Goal: Task Accomplishment & Management: Use online tool/utility

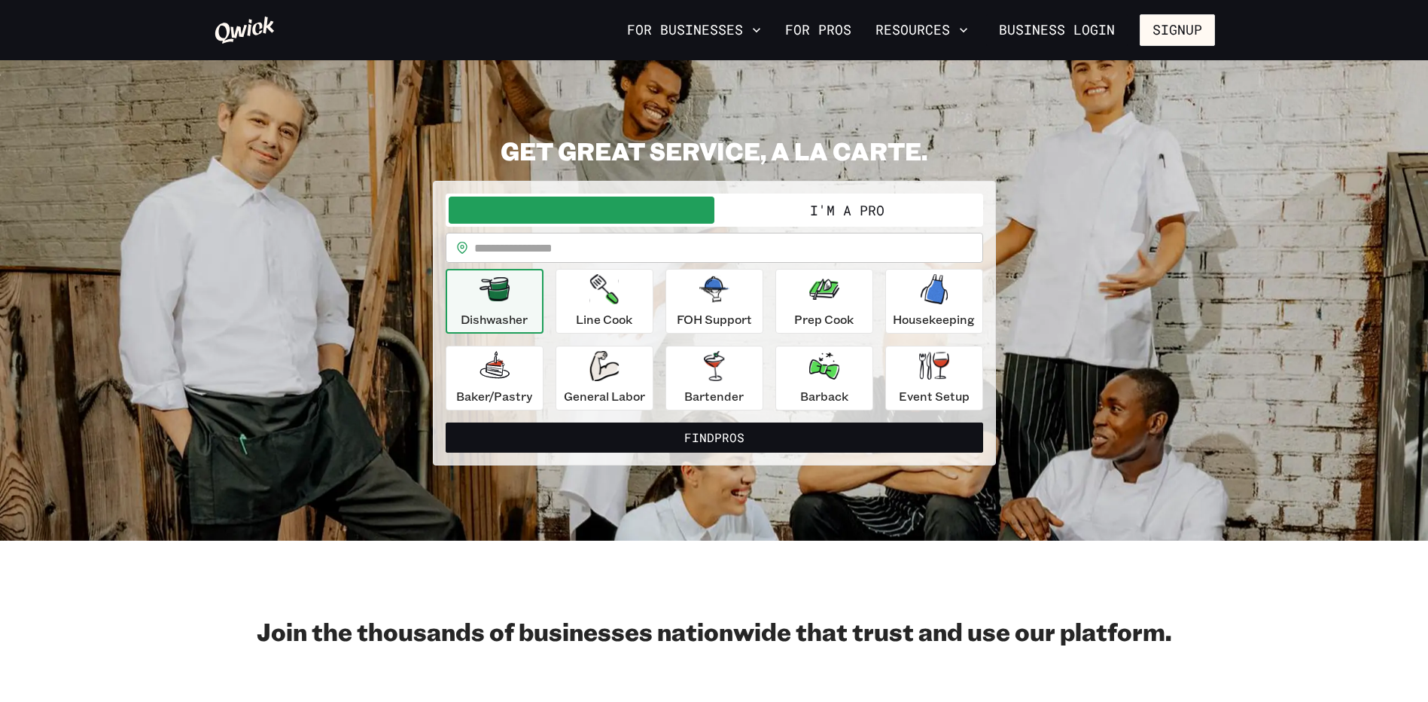
click at [687, 244] on input "text" at bounding box center [728, 248] width 509 height 30
click at [841, 211] on button "I'm a Pro" at bounding box center [847, 209] width 266 height 27
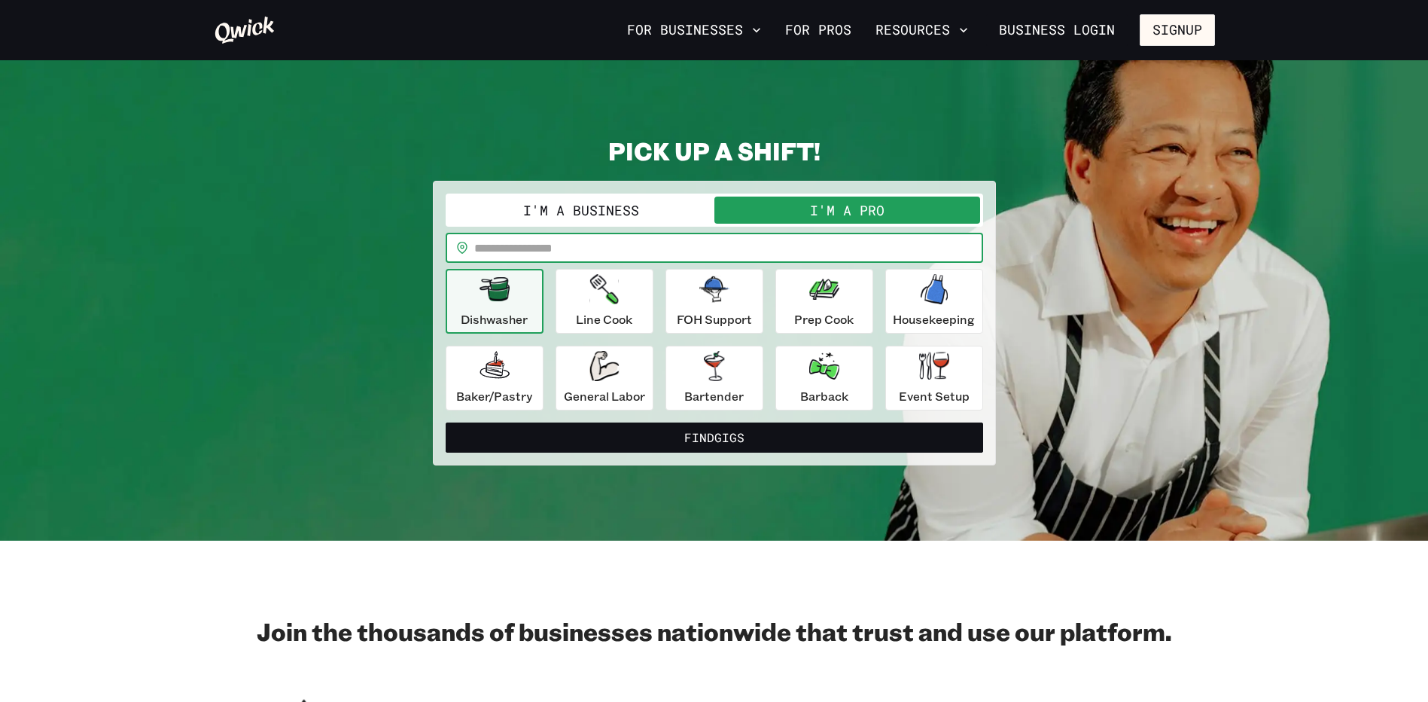
click at [590, 254] on input "text" at bounding box center [728, 248] width 509 height 30
click at [673, 245] on input "text" at bounding box center [728, 248] width 509 height 30
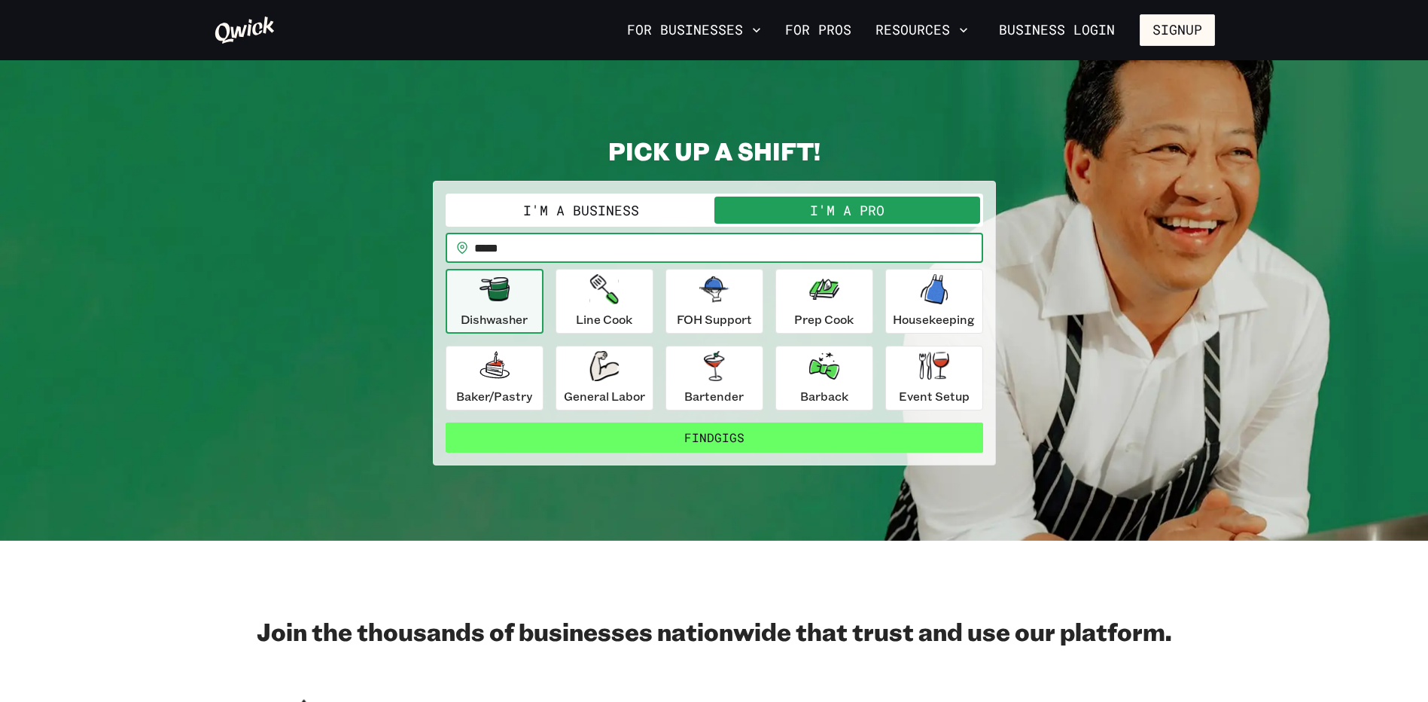
type input "*****"
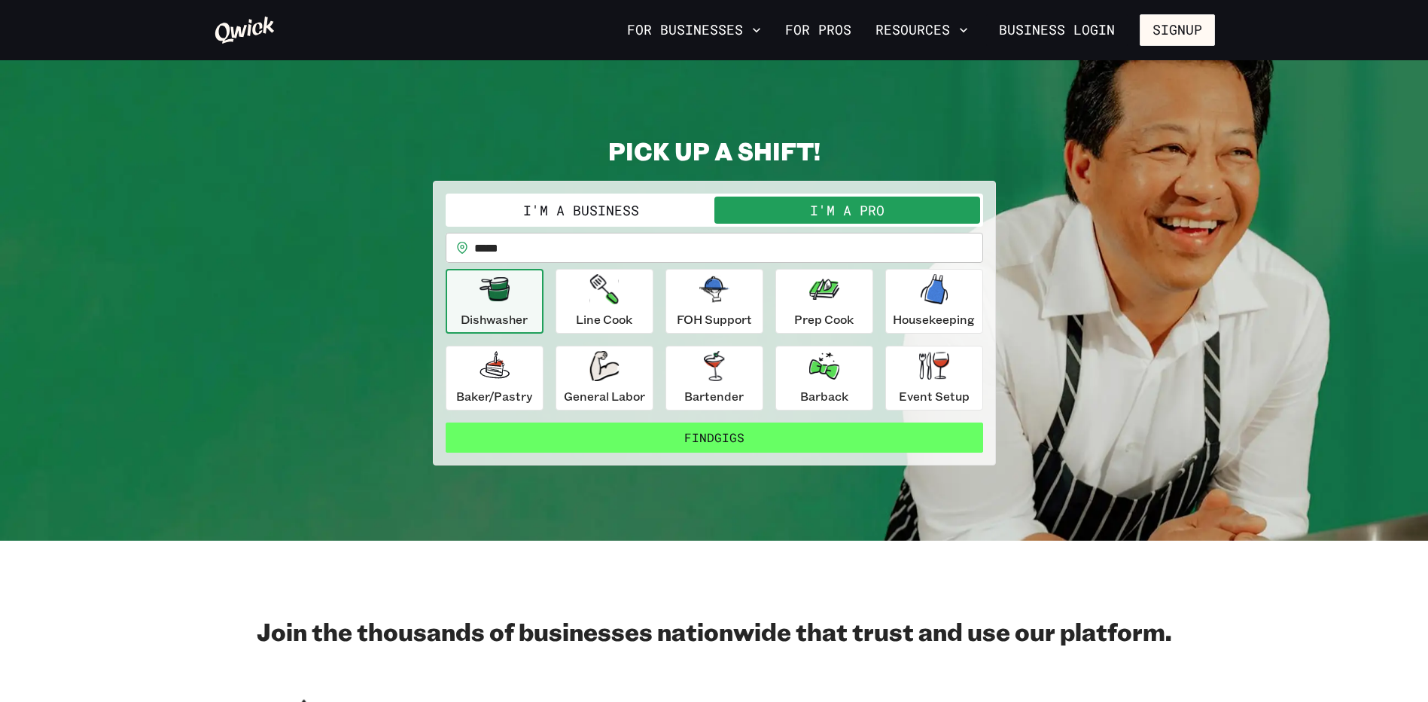
click at [729, 439] on button "Find Gigs" at bounding box center [715, 437] width 538 height 30
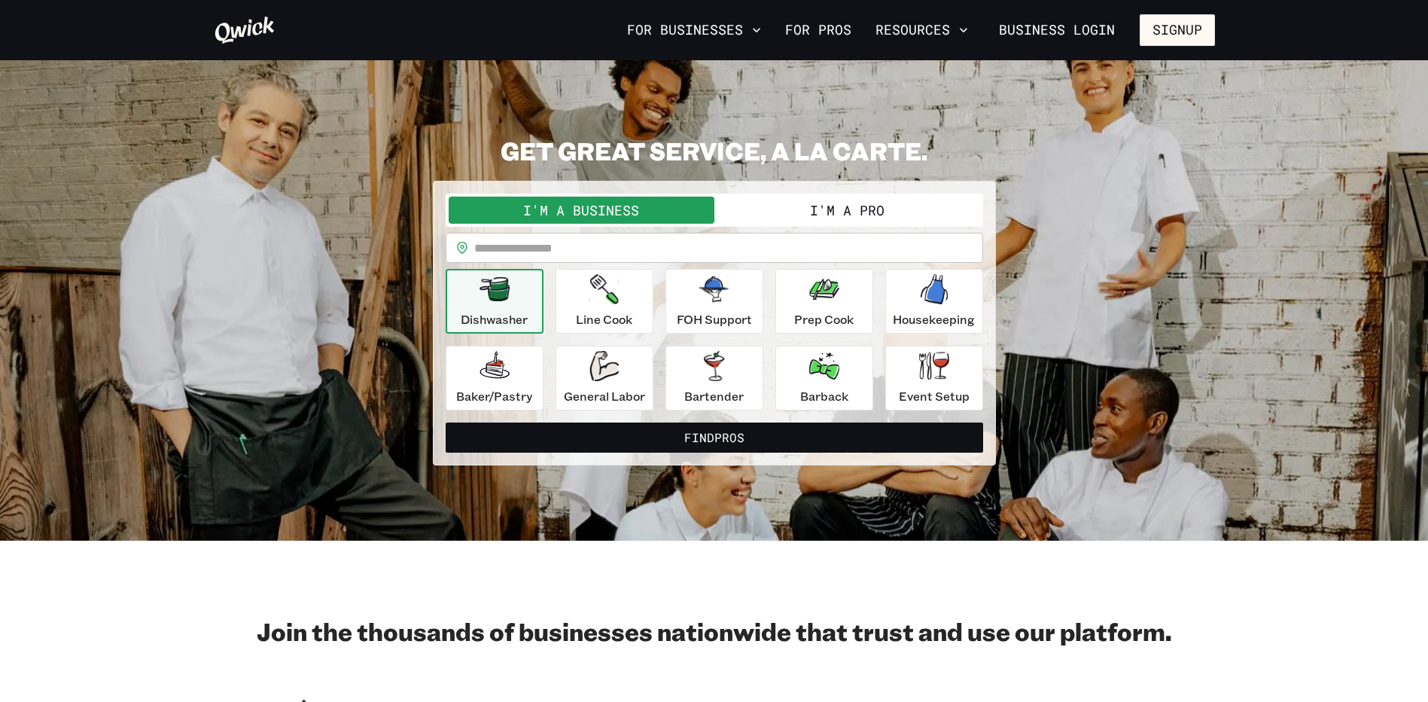
click at [607, 249] on input "text" at bounding box center [728, 248] width 509 height 30
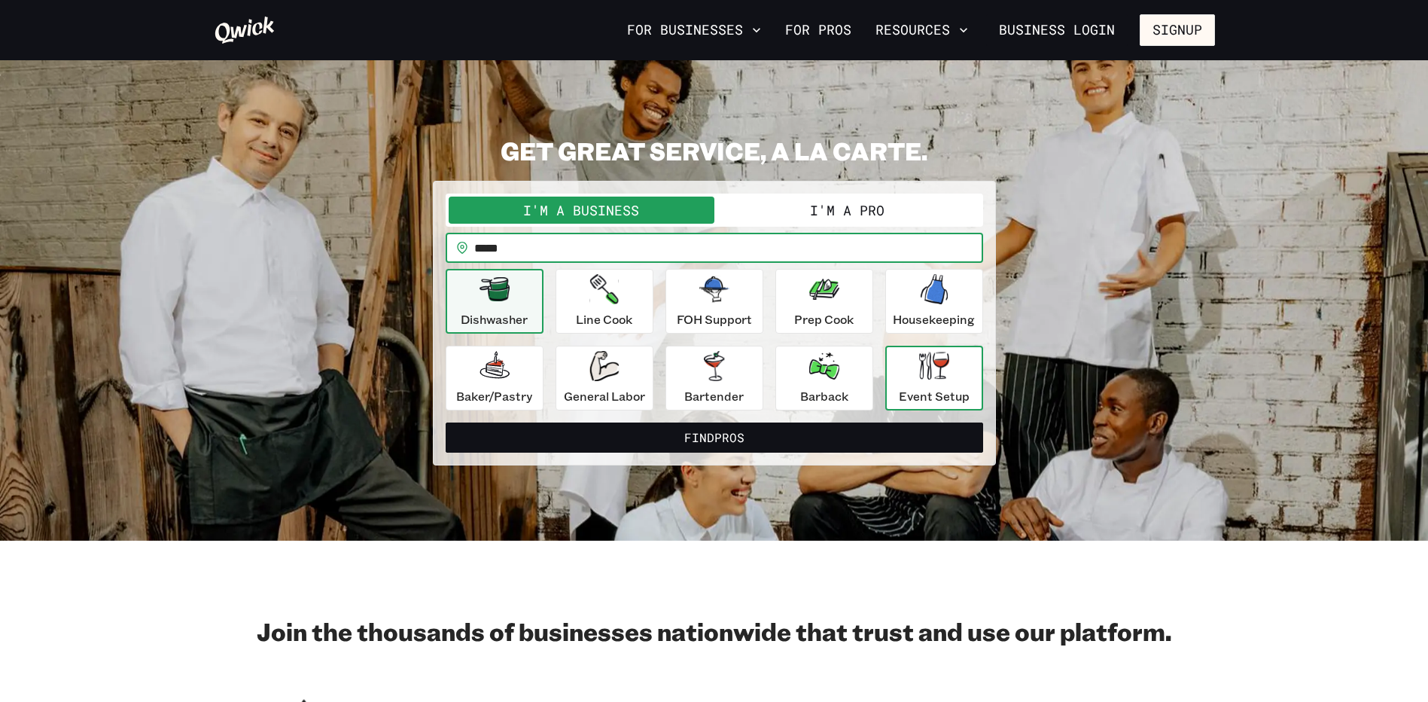
type input "*****"
click at [921, 384] on div "Event Setup" at bounding box center [934, 378] width 71 height 54
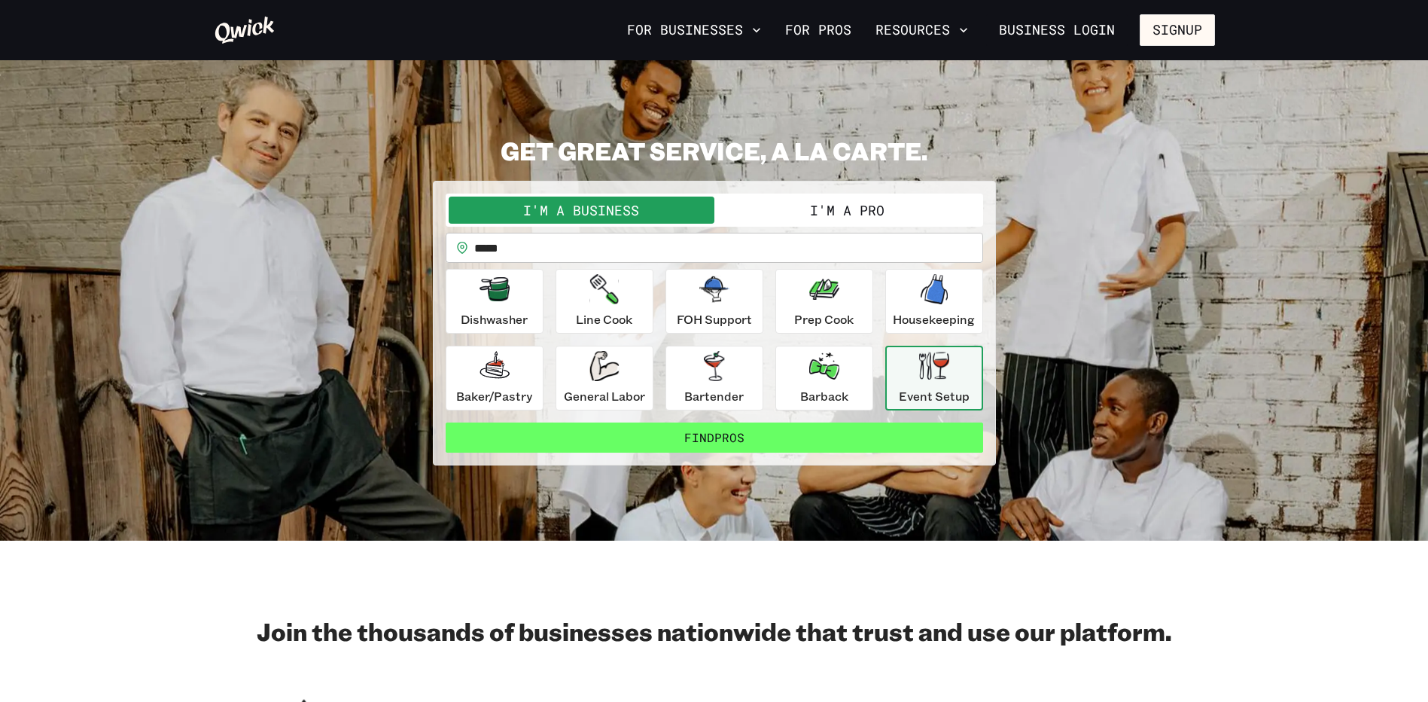
click at [879, 442] on button "Find Pros" at bounding box center [715, 437] width 538 height 30
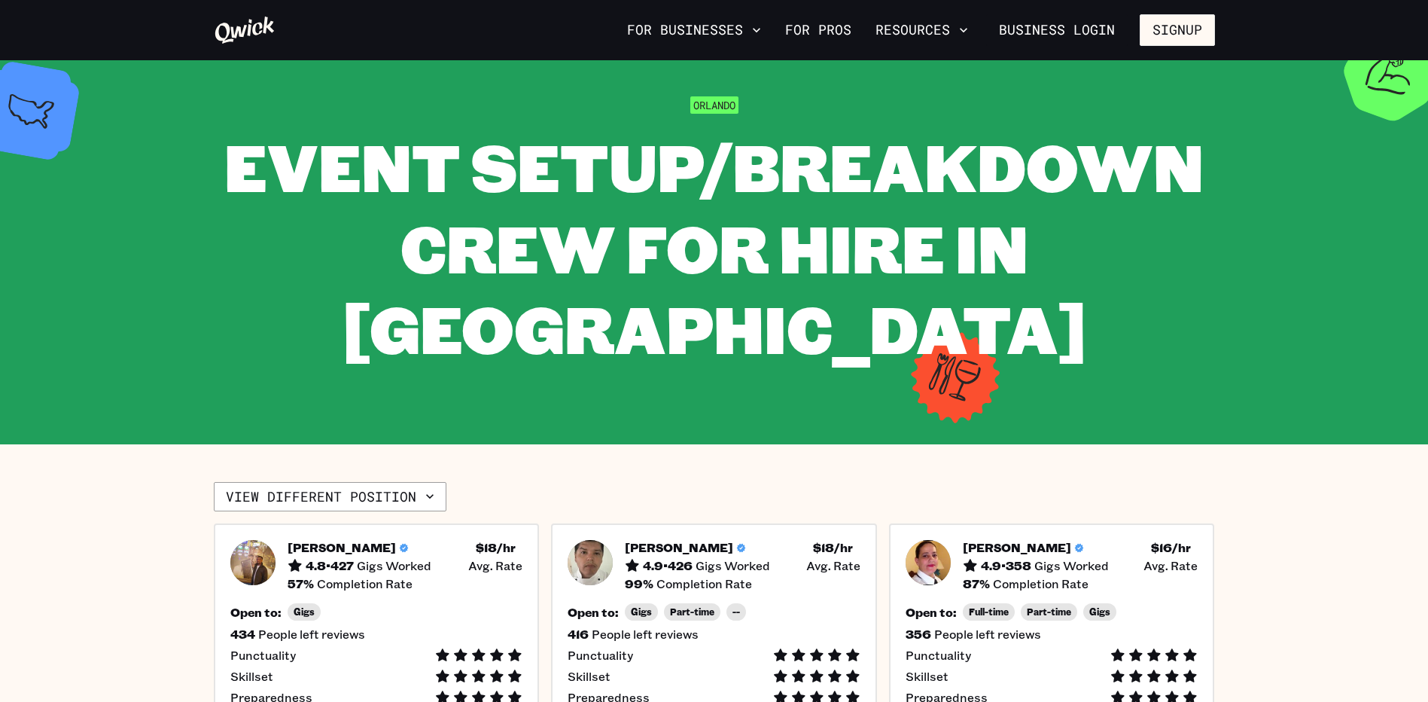
scroll to position [75, 0]
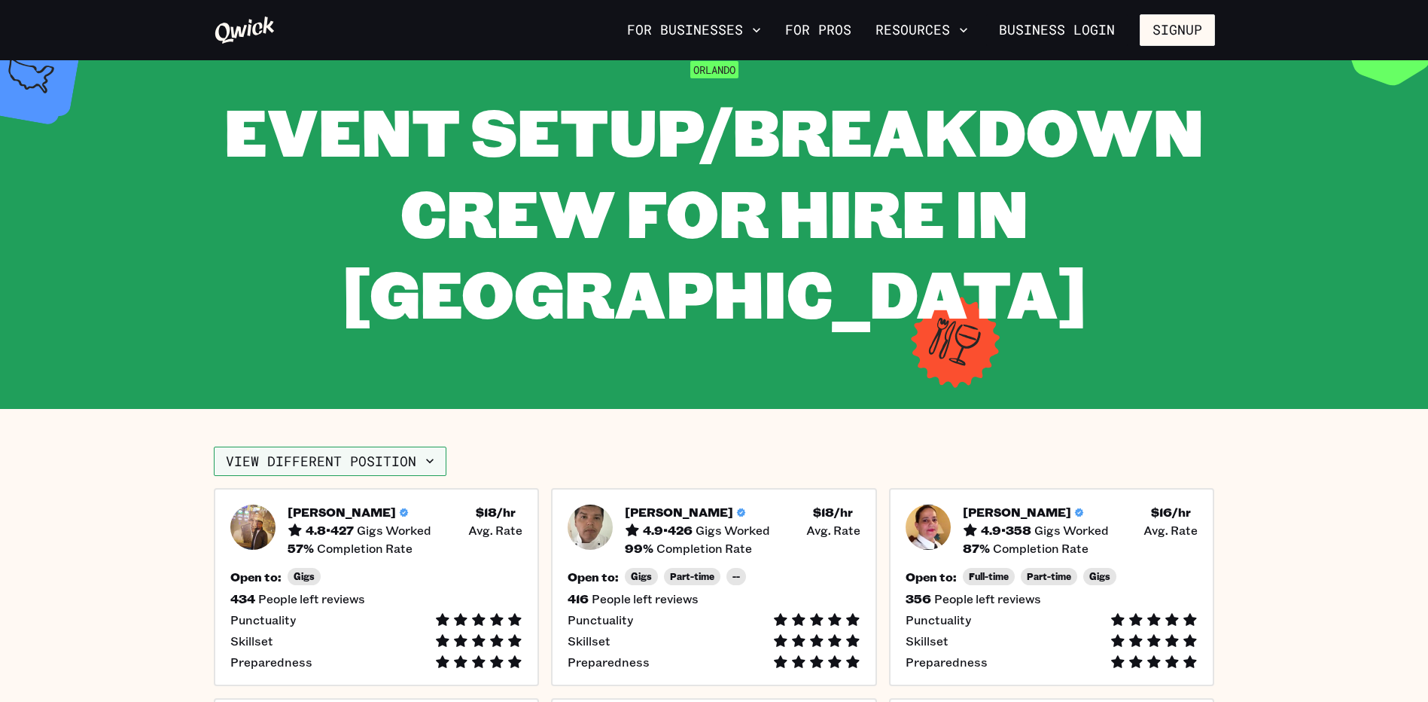
click at [284, 446] on button "View different position" at bounding box center [330, 461] width 233 height 30
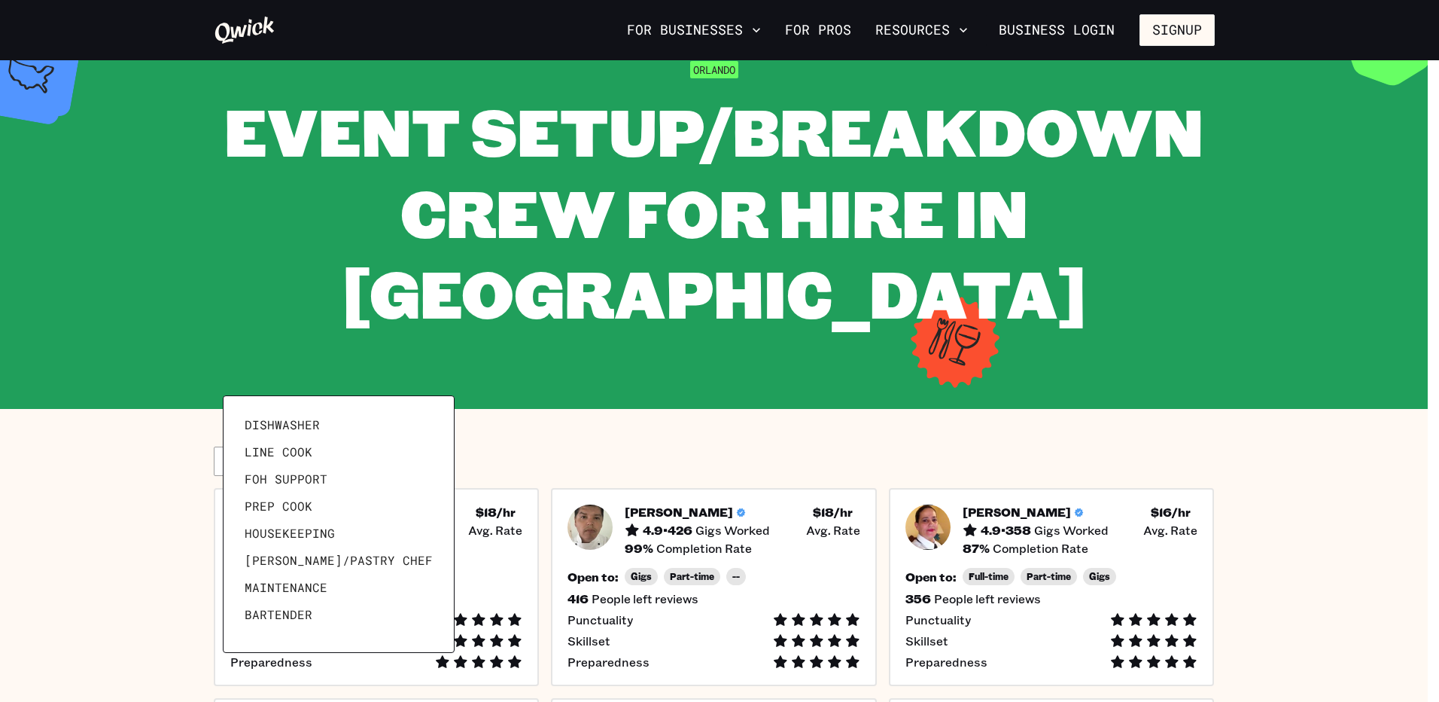
click at [297, 382] on div at bounding box center [719, 351] width 1439 height 702
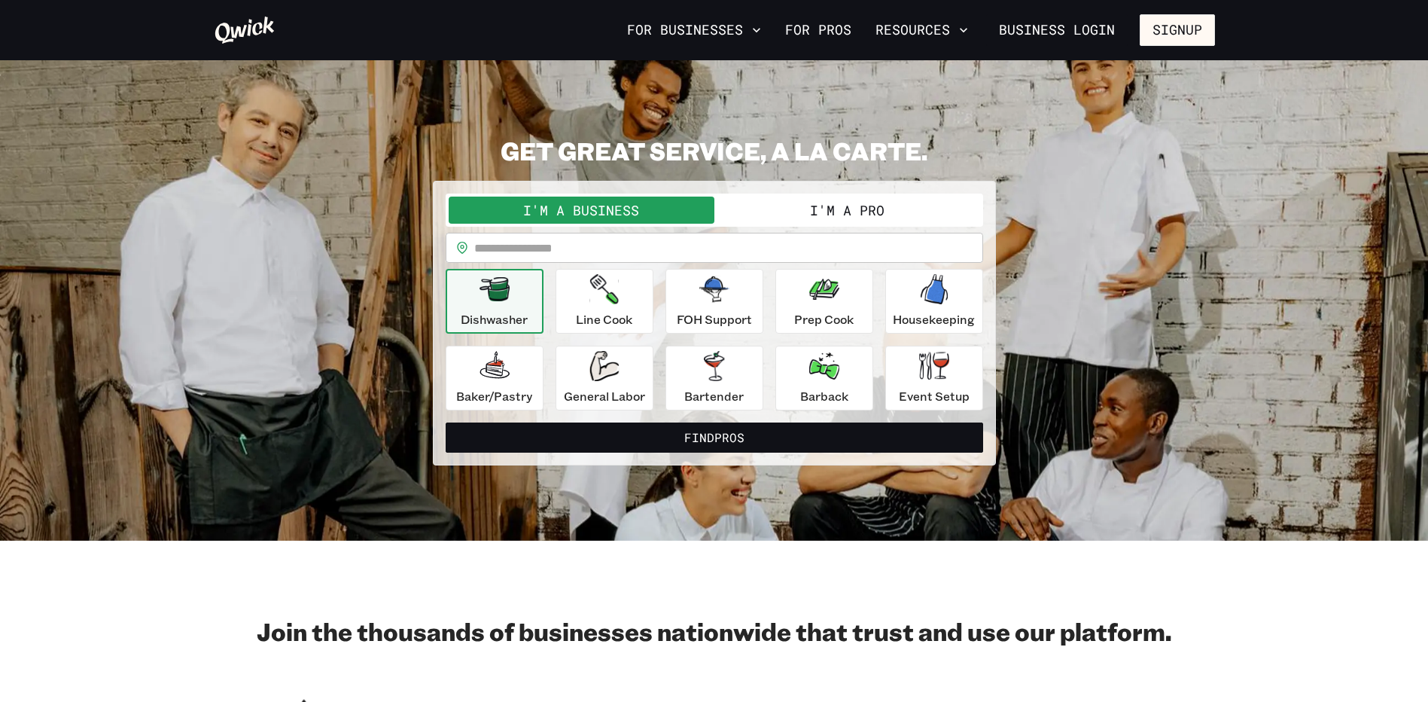
click at [806, 215] on button "I'm a Pro" at bounding box center [847, 209] width 266 height 27
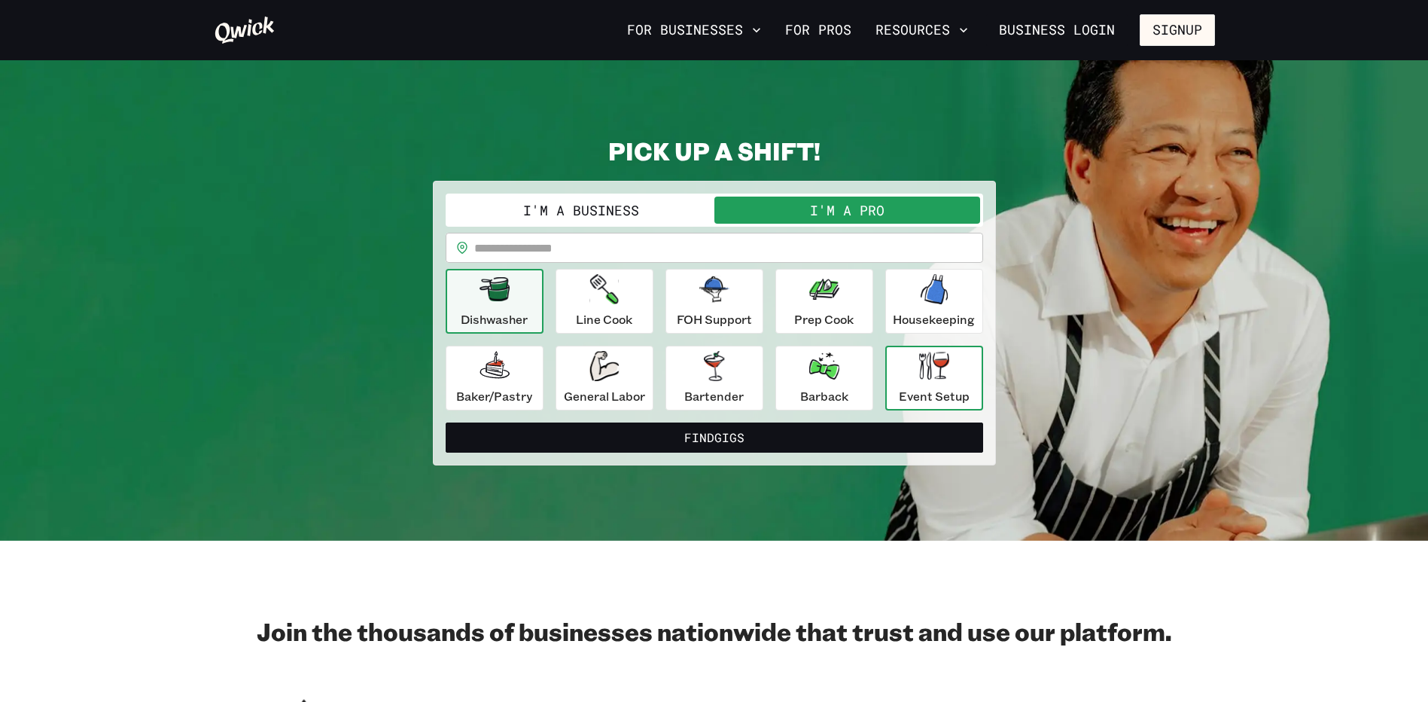
click at [949, 390] on p "Event Setup" at bounding box center [934, 396] width 71 height 18
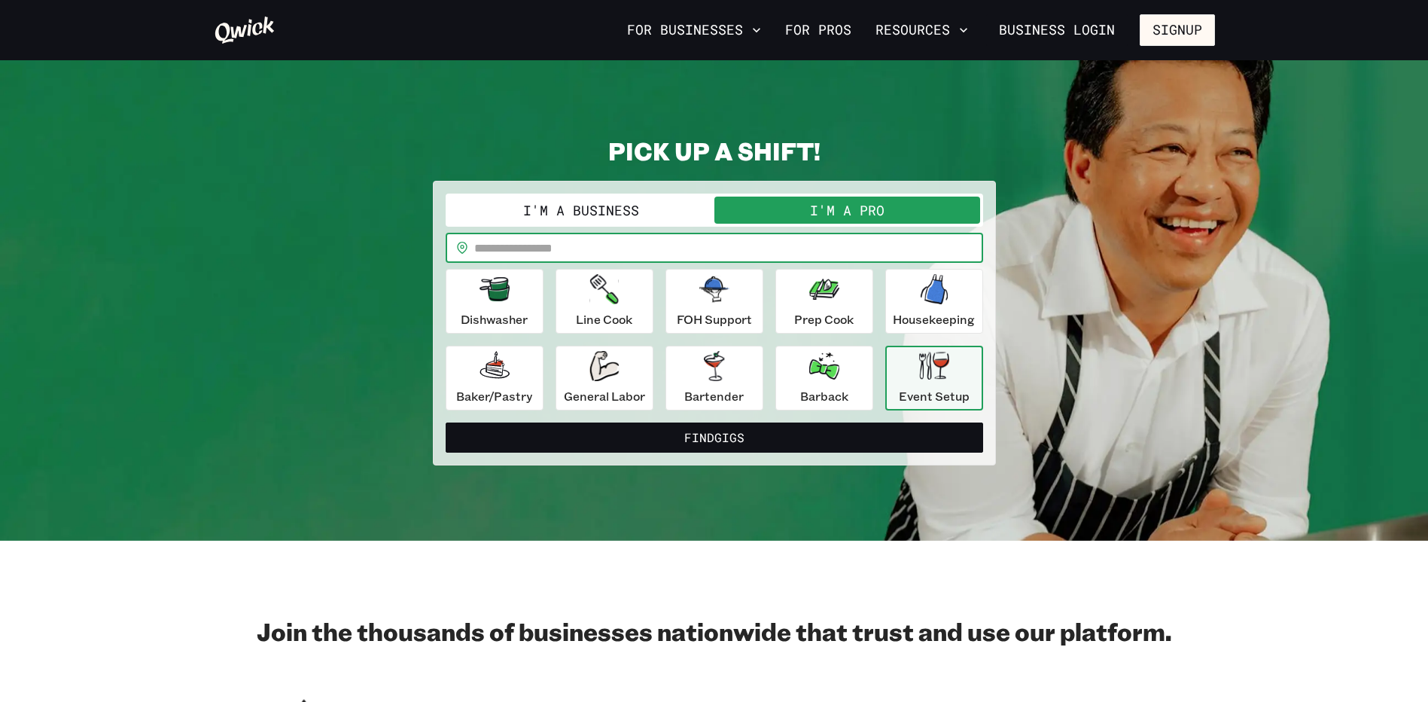
click at [690, 246] on input "text" at bounding box center [728, 248] width 509 height 30
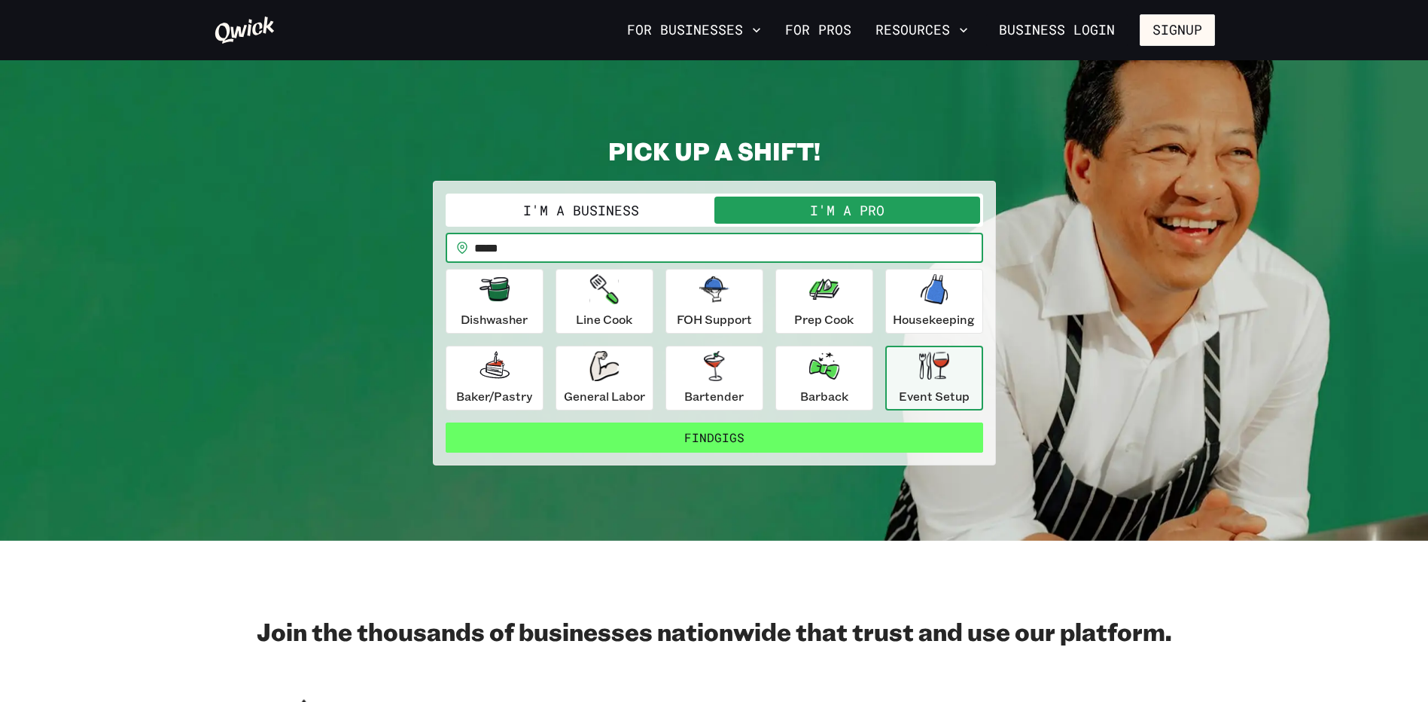
type input "*****"
click at [704, 436] on button "Find Gigs" at bounding box center [715, 437] width 538 height 30
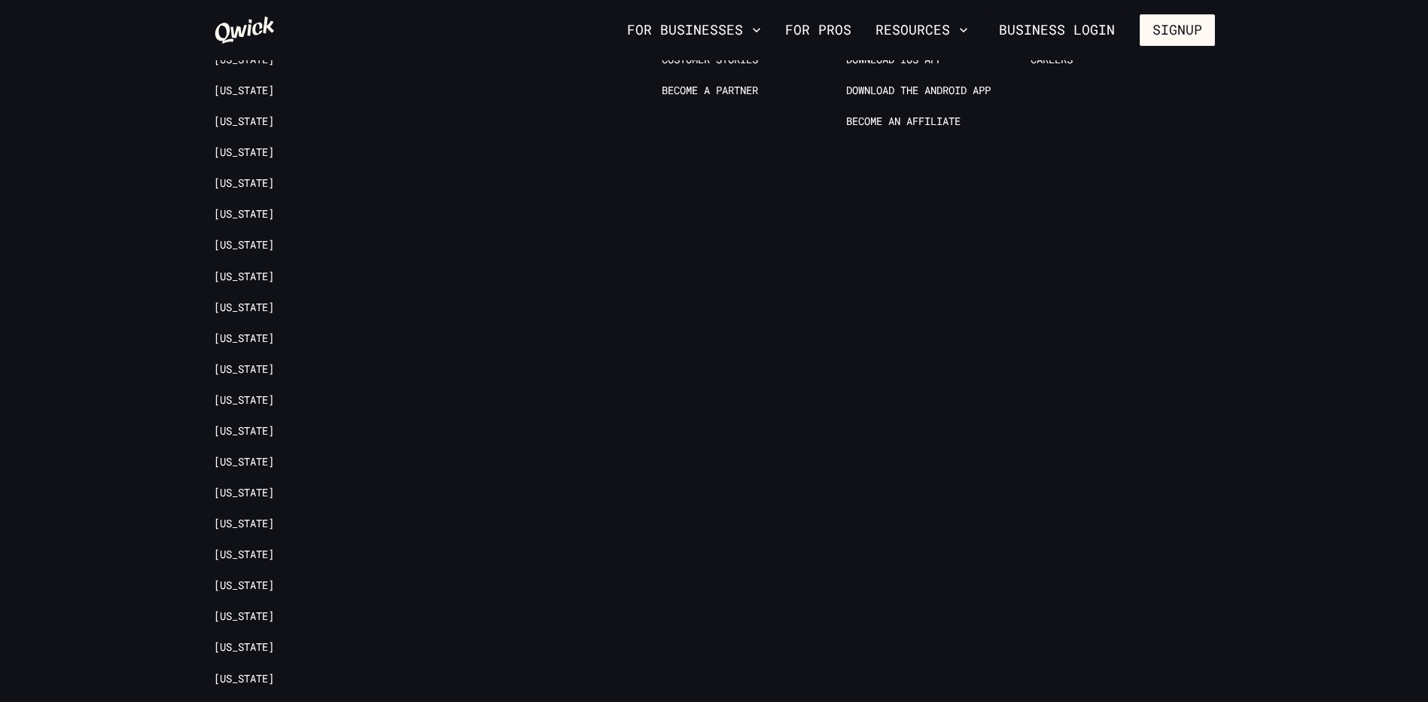
scroll to position [1656, 0]
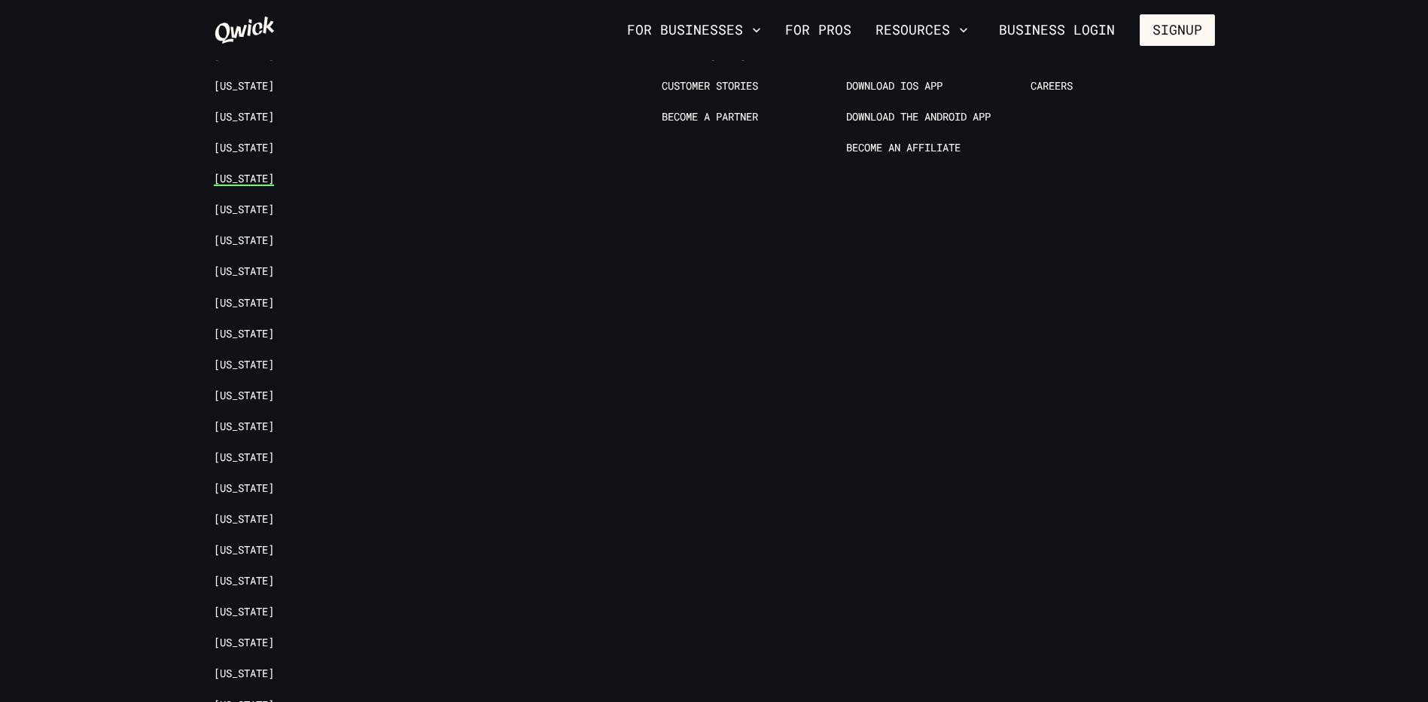
click at [244, 184] on link "[US_STATE]" at bounding box center [244, 179] width 60 height 14
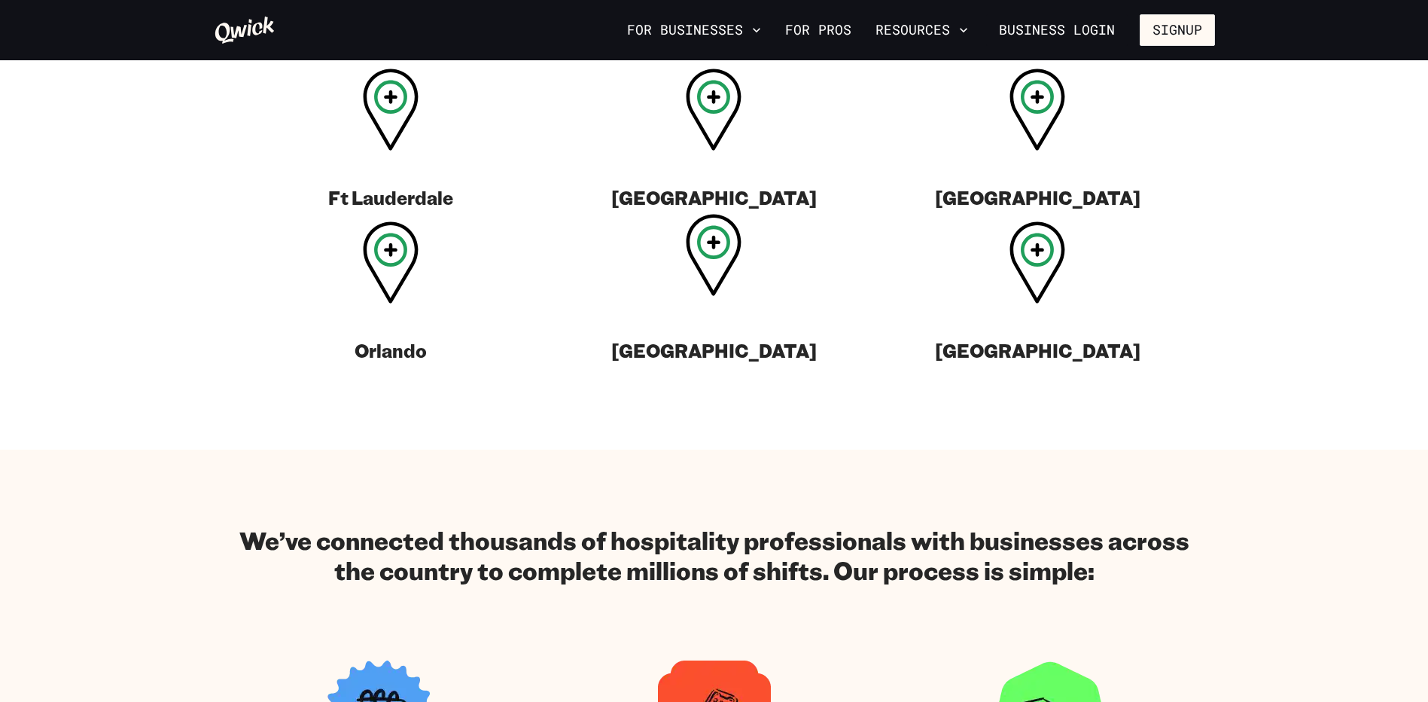
scroll to position [602, 0]
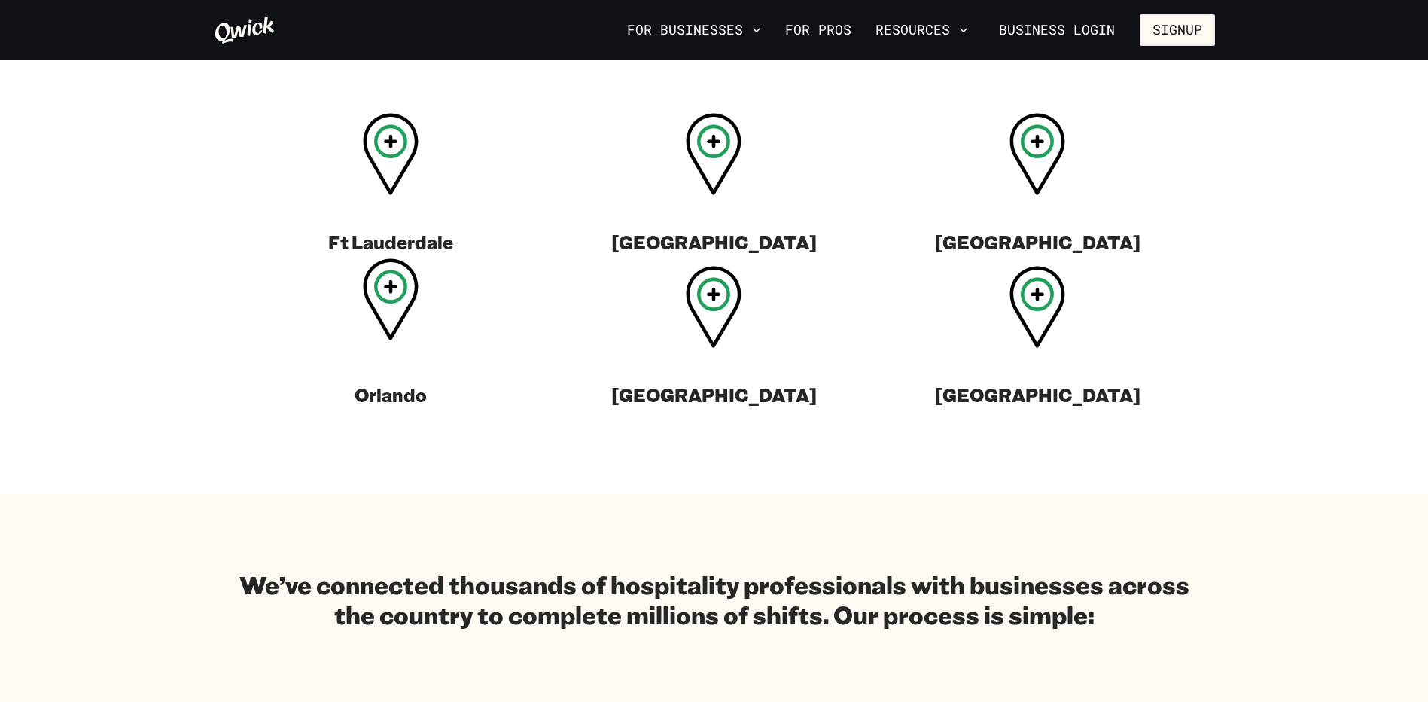
click at [394, 306] on icon at bounding box center [391, 299] width 56 height 82
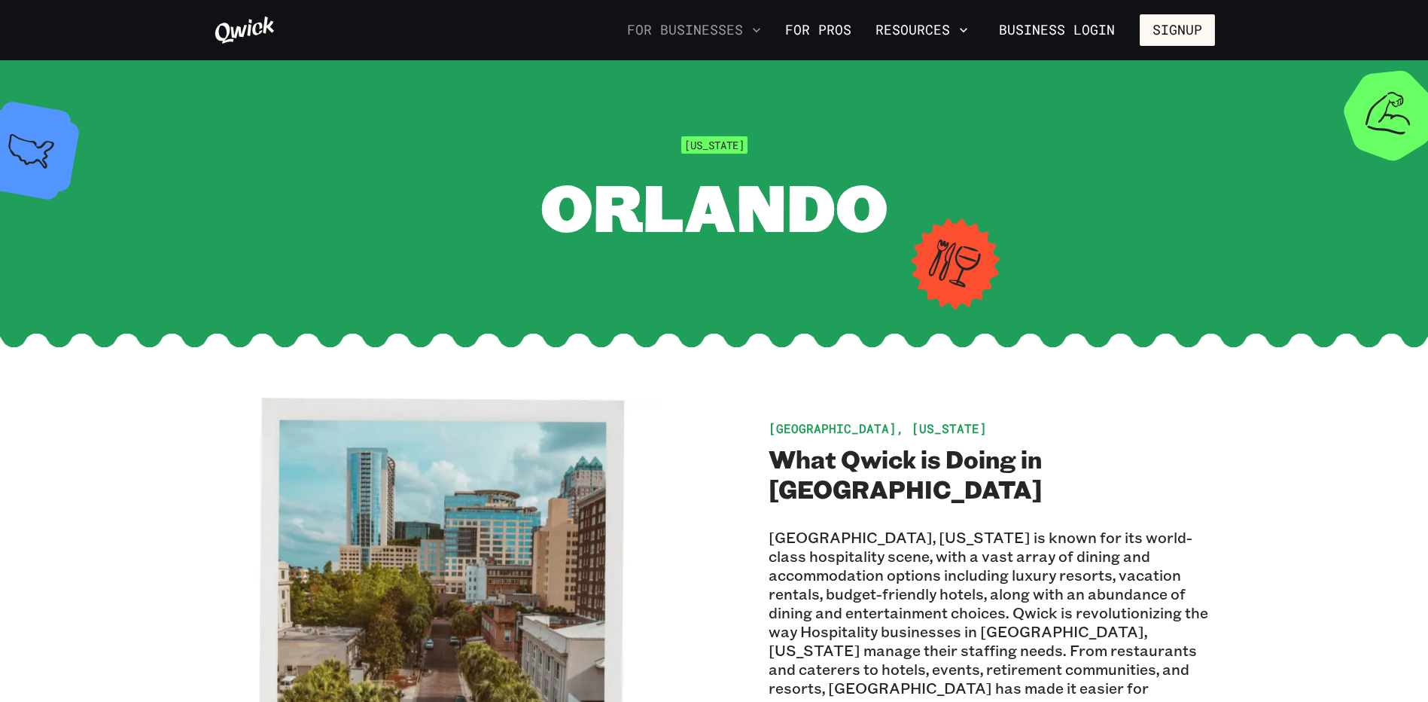
click at [755, 29] on icon "button" at bounding box center [756, 30] width 15 height 15
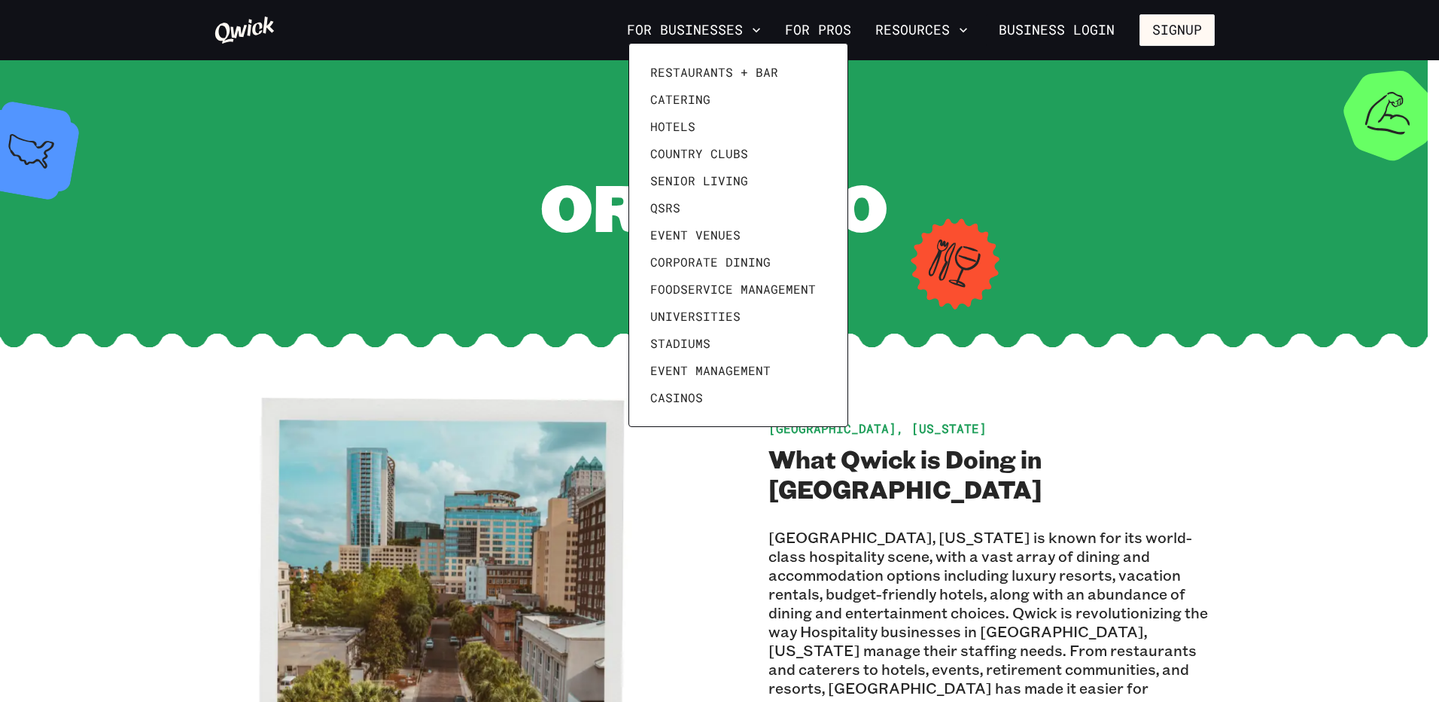
click at [966, 28] on div at bounding box center [719, 351] width 1439 height 702
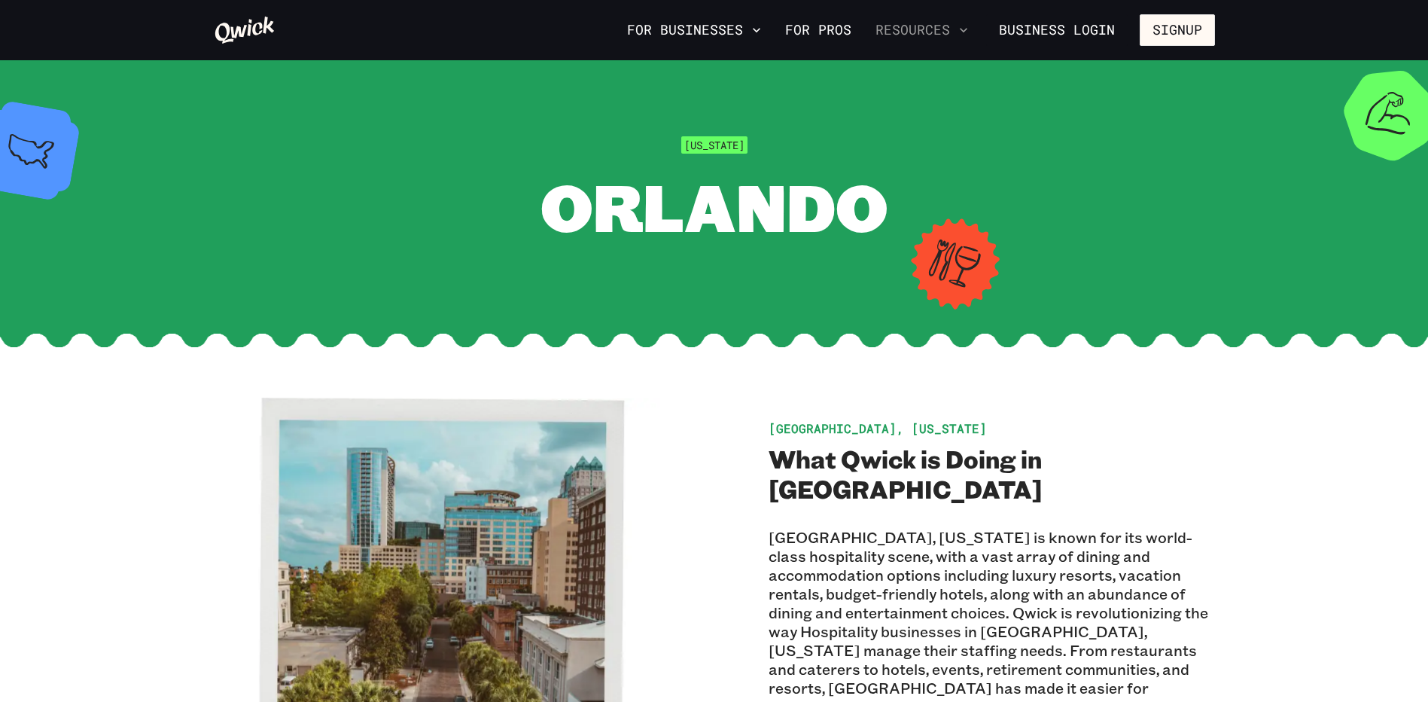
click at [964, 32] on icon "button" at bounding box center [963, 30] width 15 height 15
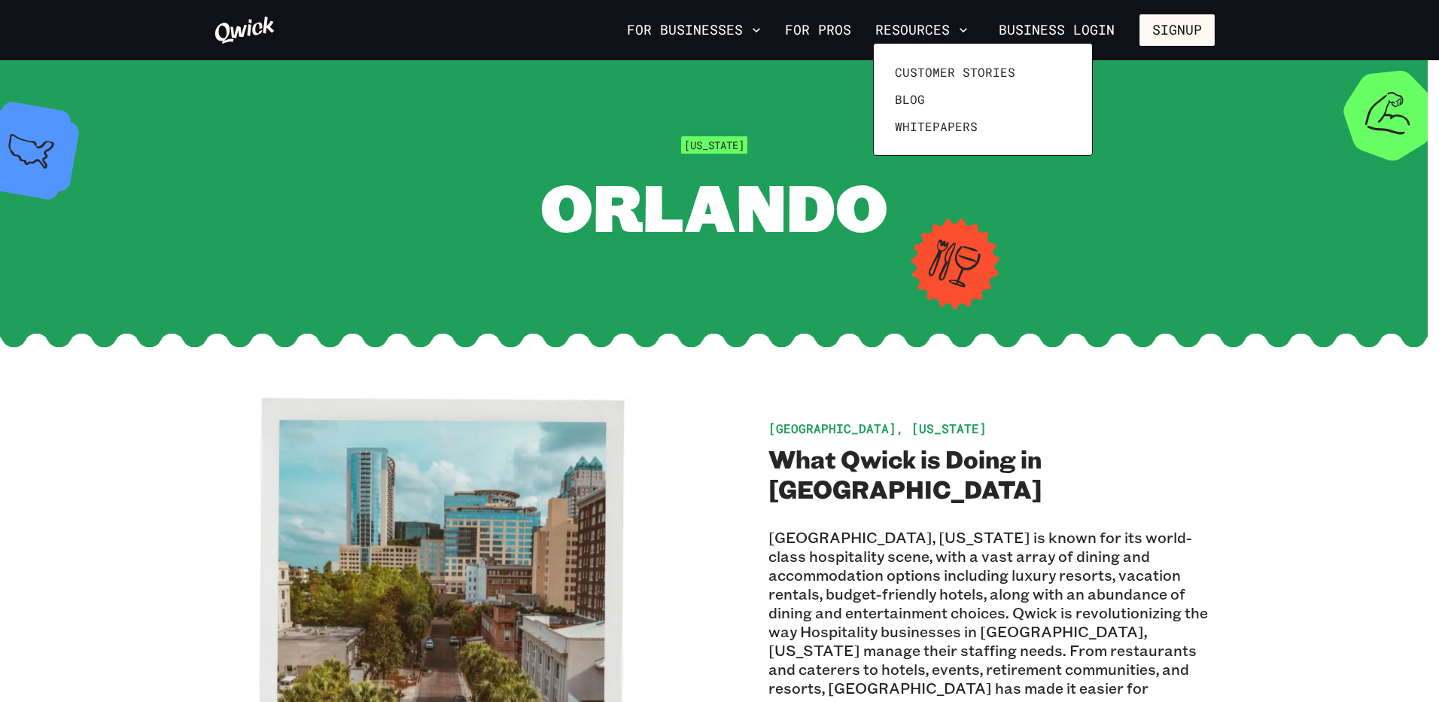
click at [794, 21] on div at bounding box center [719, 351] width 1439 height 702
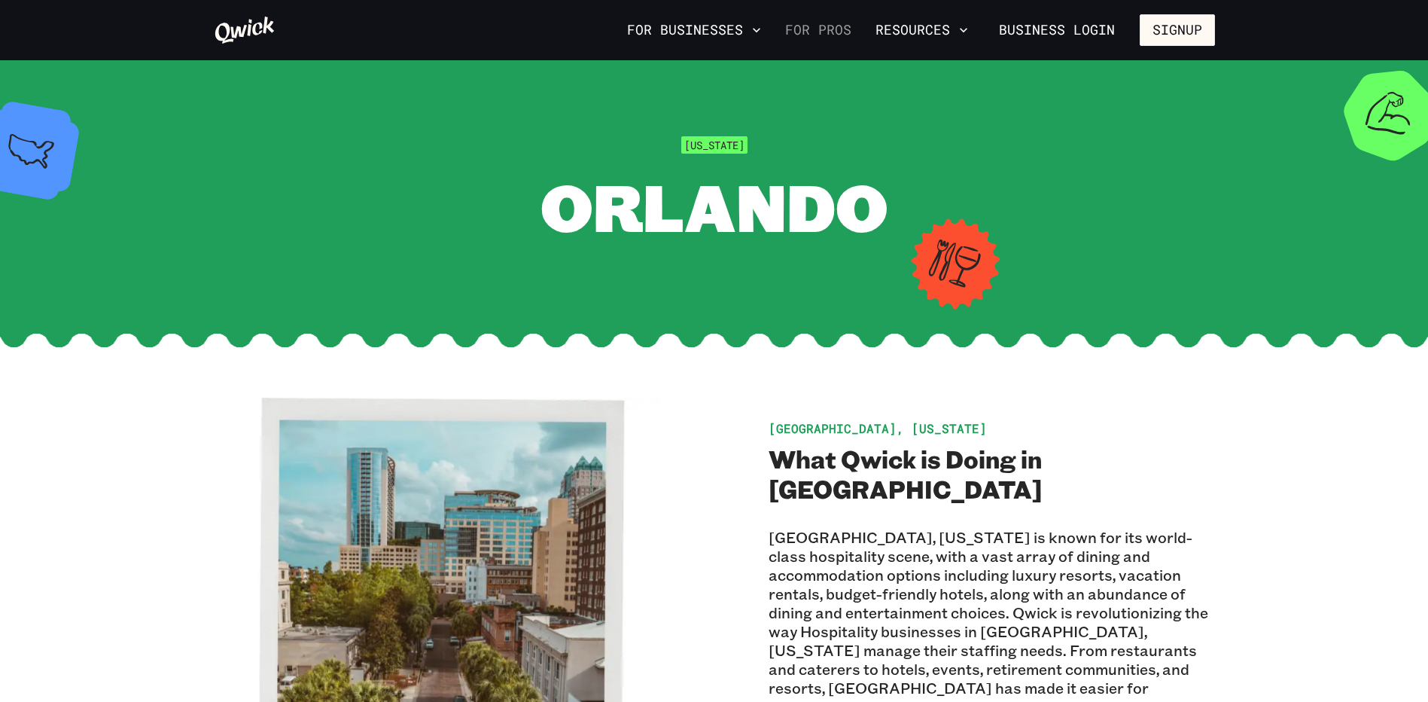
click at [805, 26] on link "For Pros" at bounding box center [818, 30] width 78 height 26
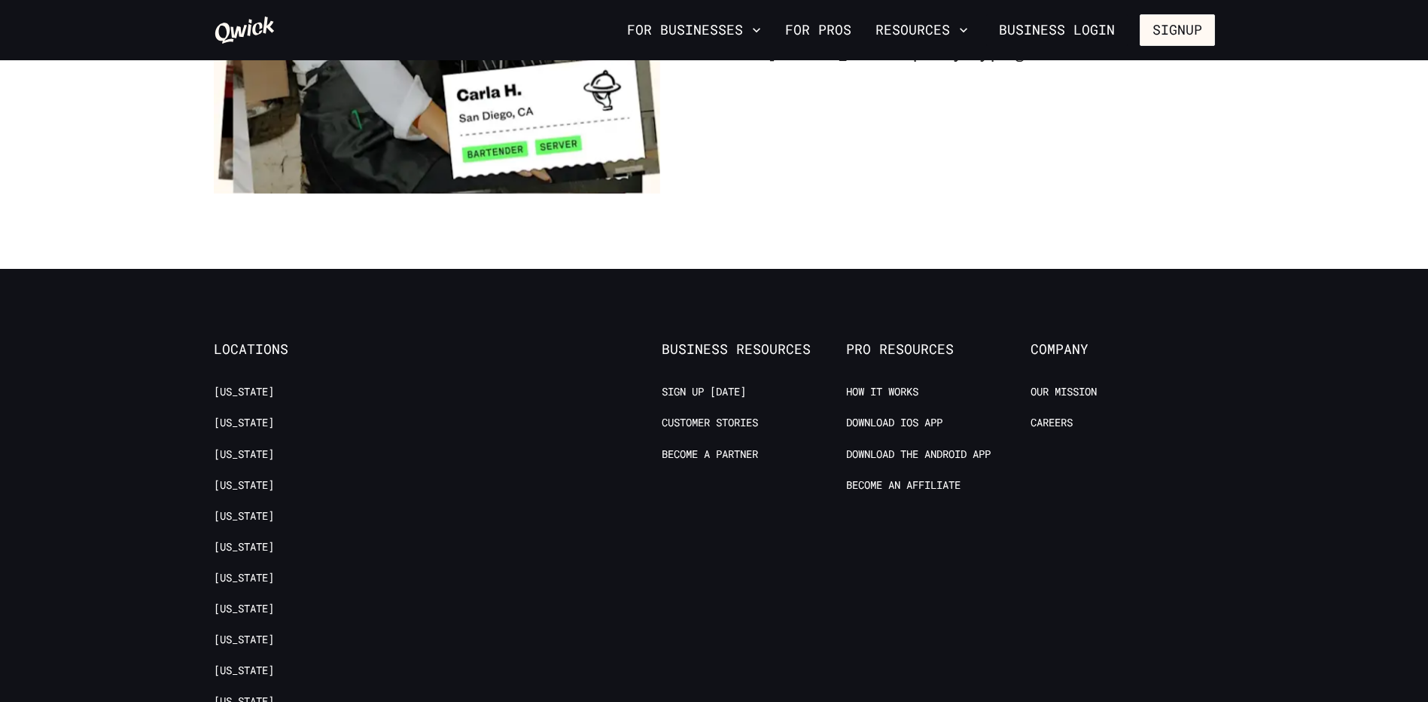
scroll to position [2861, 0]
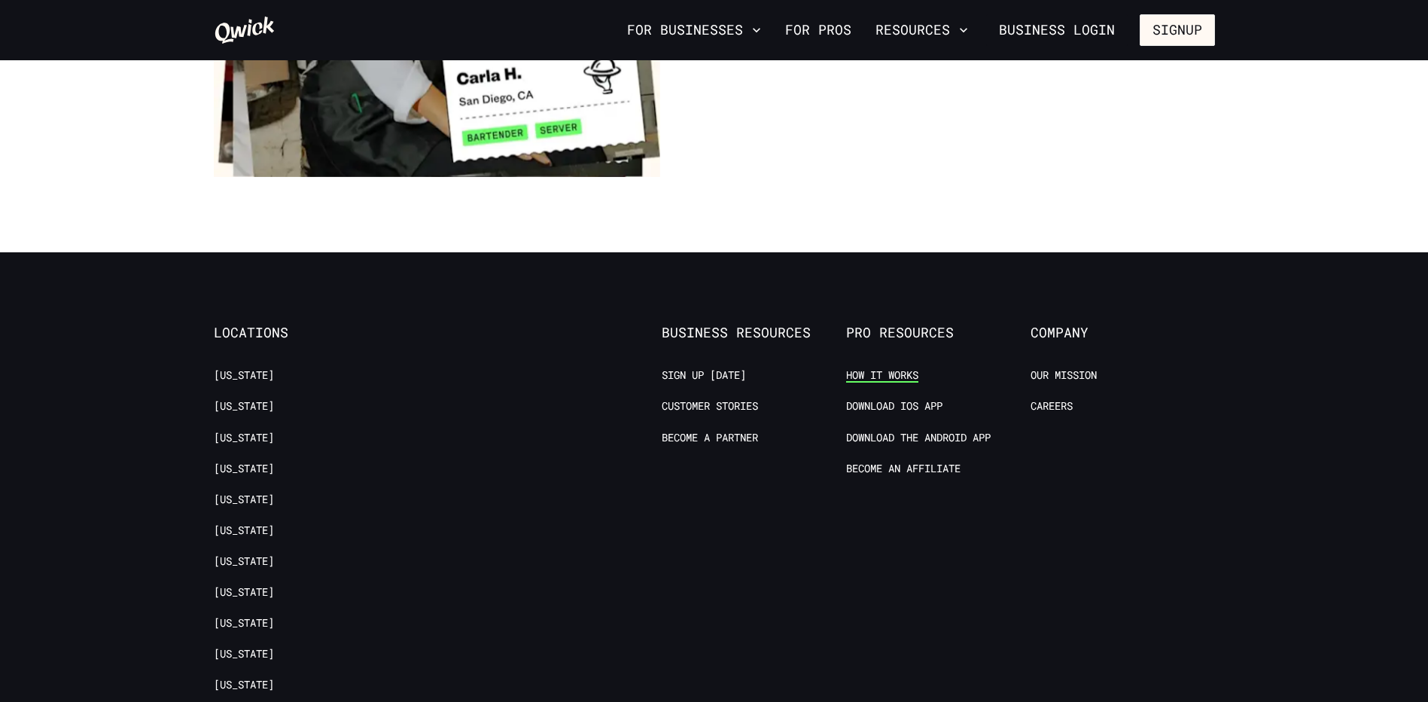
click at [885, 368] on link "How it Works" at bounding box center [882, 375] width 72 height 14
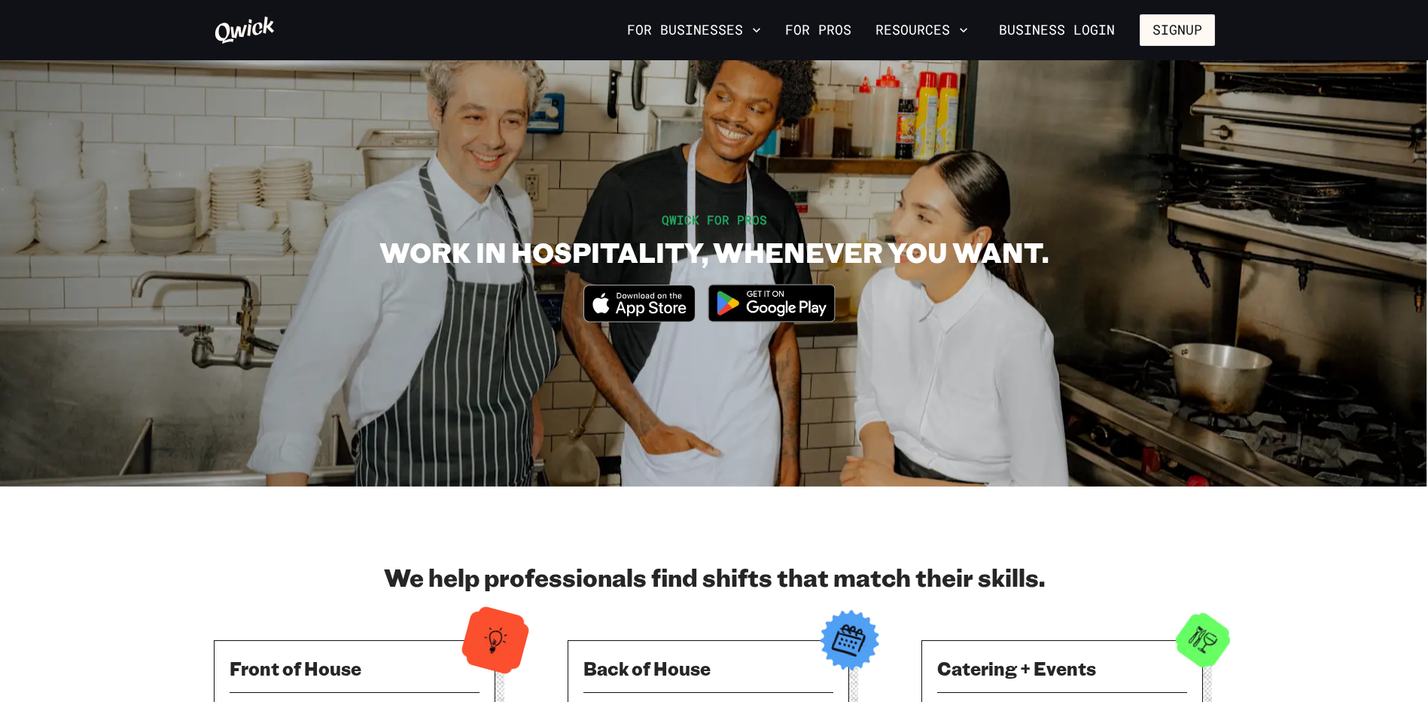
click at [657, 310] on icon "Download on the App Store" at bounding box center [651, 308] width 71 height 15
